Goal: Task Accomplishment & Management: Complete application form

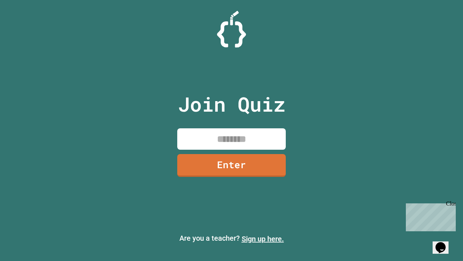
click at [263, 239] on link "Sign up here." at bounding box center [263, 238] width 42 height 9
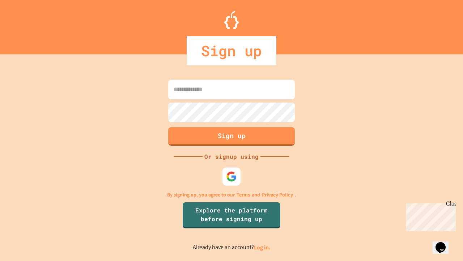
click at [263, 247] on link "Log in." at bounding box center [262, 247] width 17 height 8
